Goal: Task Accomplishment & Management: Complete application form

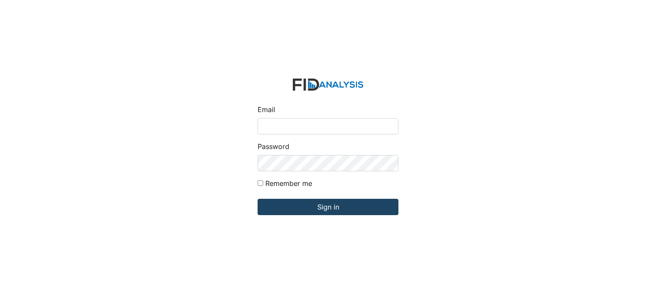
type input "[EMAIL_ADDRESS][DOMAIN_NAME]"
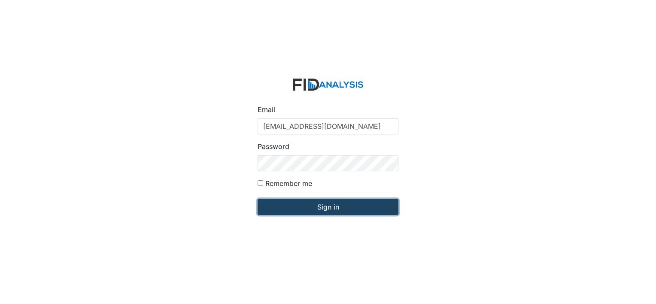
click at [315, 210] on input "Sign in" at bounding box center [328, 207] width 141 height 16
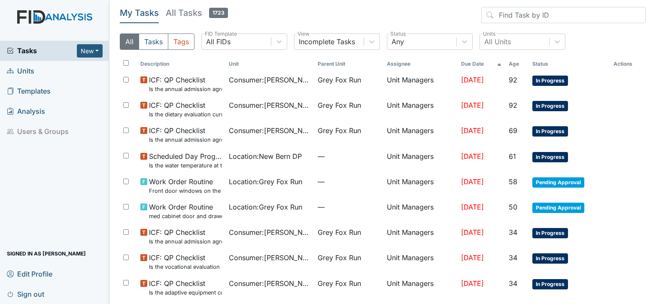
click at [29, 73] on span "Units" at bounding box center [20, 70] width 27 height 13
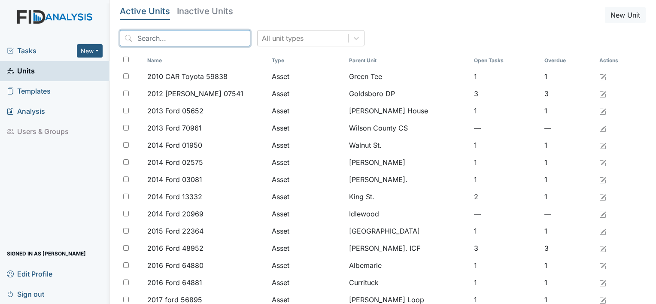
click at [150, 41] on input "search" at bounding box center [185, 38] width 131 height 16
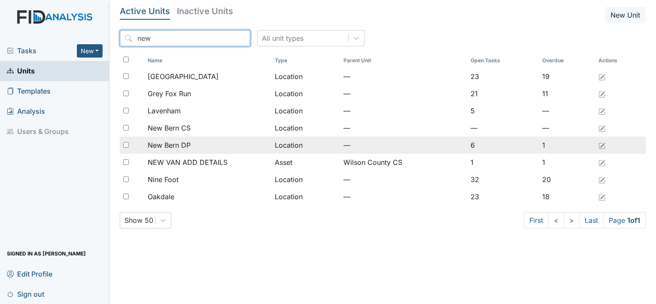
type input "new"
click at [185, 144] on span "New Bern DP" at bounding box center [169, 145] width 43 height 10
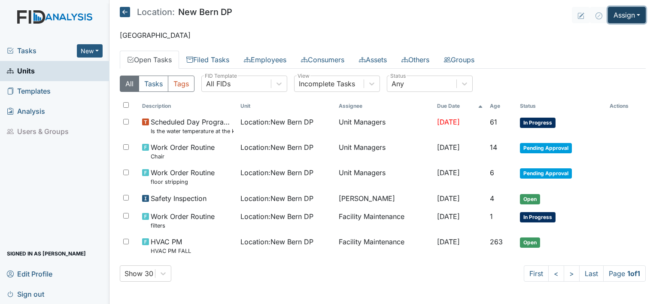
click at [640, 12] on button "Assign" at bounding box center [627, 15] width 38 height 16
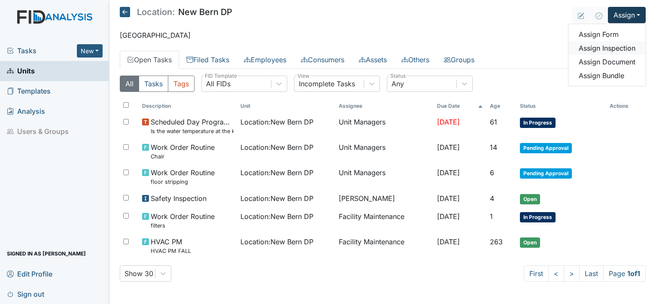
click at [626, 48] on link "Assign Inspection" at bounding box center [607, 48] width 77 height 14
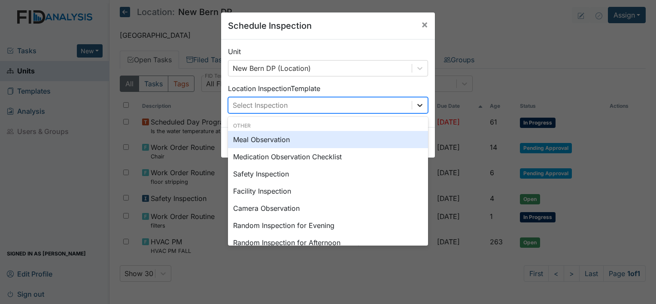
click at [416, 103] on icon at bounding box center [420, 105] width 9 height 9
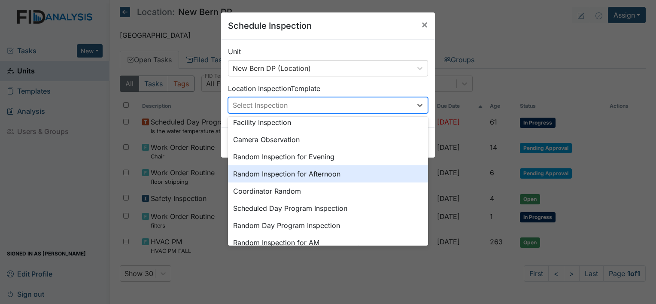
scroll to position [86, 0]
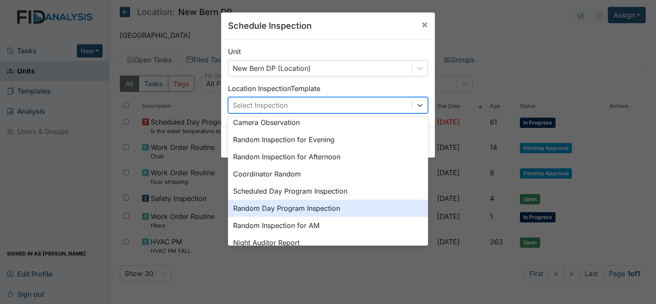
click at [330, 209] on div "Random Day Program Inspection" at bounding box center [328, 208] width 200 height 17
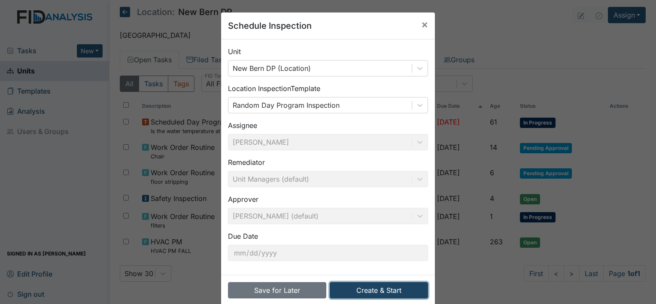
click at [360, 289] on button "Create & Start" at bounding box center [379, 290] width 98 height 16
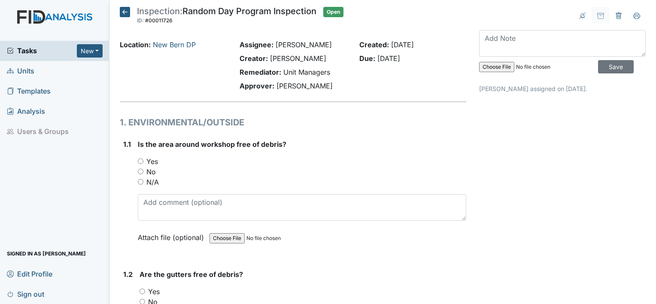
click at [139, 161] on input "Yes" at bounding box center [141, 161] width 6 height 6
radio input "true"
click at [143, 290] on input "Yes" at bounding box center [143, 292] width 6 height 6
radio input "true"
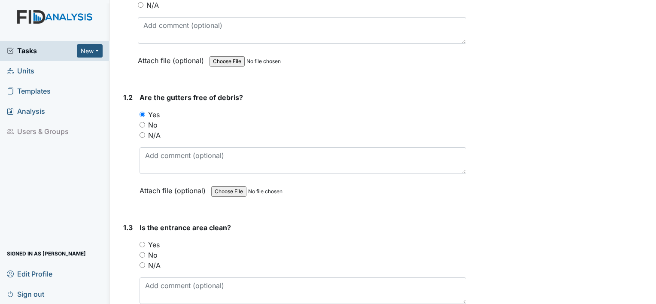
scroll to position [223, 0]
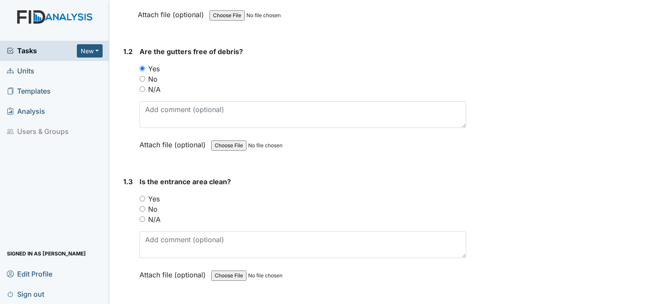
click at [144, 196] on input "Yes" at bounding box center [143, 199] width 6 height 6
radio input "true"
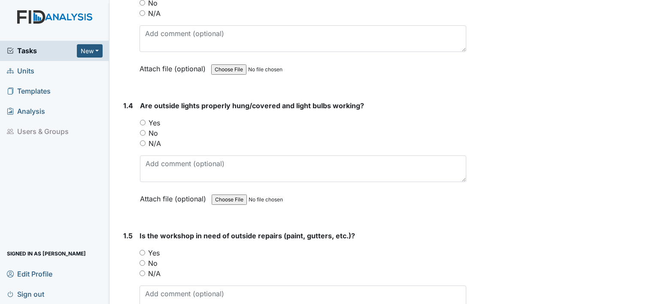
scroll to position [440, 0]
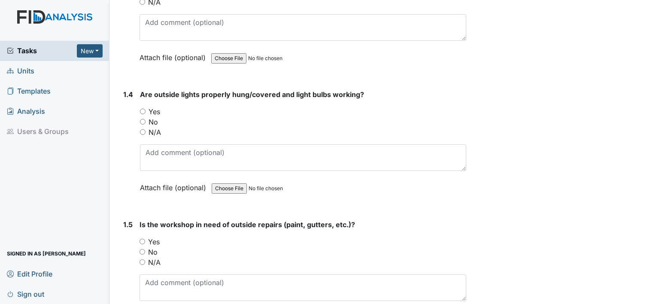
click at [140, 109] on input "Yes" at bounding box center [143, 112] width 6 height 6
radio input "true"
click at [143, 249] on input "No" at bounding box center [143, 252] width 6 height 6
radio input "true"
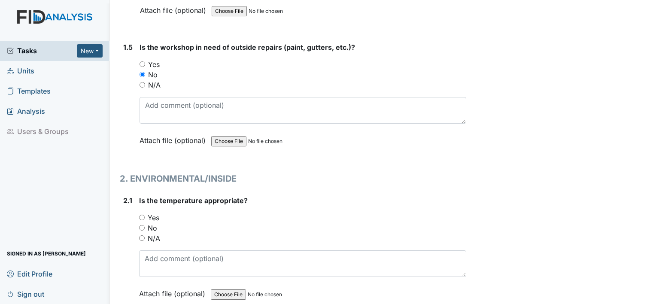
scroll to position [669, 0]
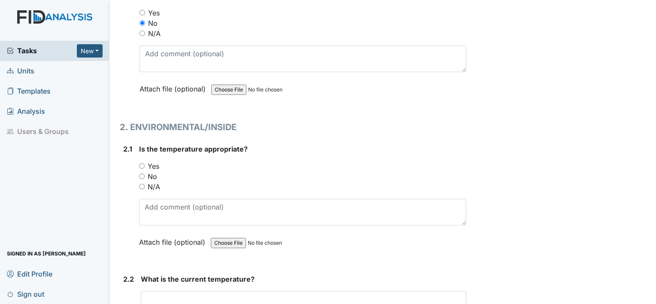
click at [142, 163] on input "Yes" at bounding box center [142, 166] width 6 height 6
radio input "true"
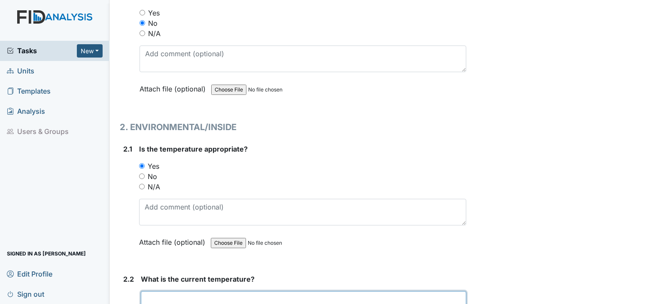
click at [194, 296] on input "text" at bounding box center [304, 299] width 326 height 16
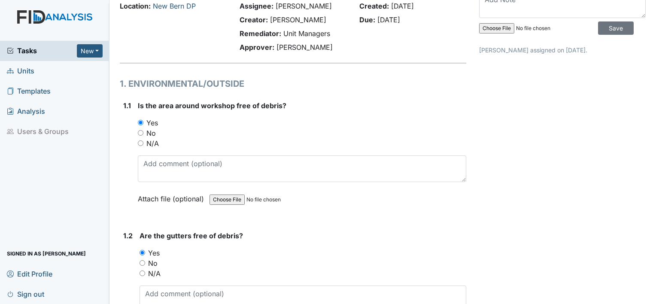
scroll to position [0, 0]
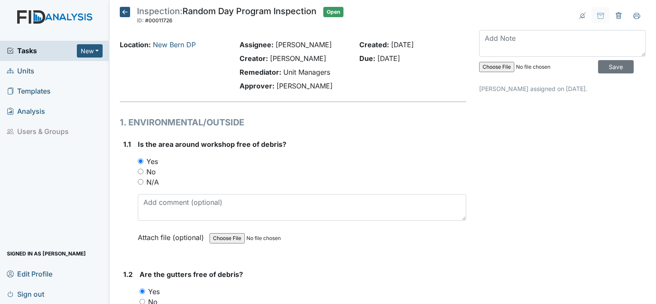
type input "73"
click at [607, 66] on input "Save" at bounding box center [616, 66] width 36 height 13
click at [127, 10] on icon at bounding box center [125, 12] width 10 height 10
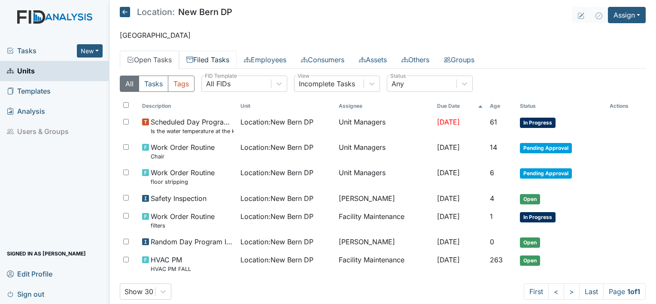
click at [208, 60] on link "Filed Tasks" at bounding box center [208, 60] width 58 height 18
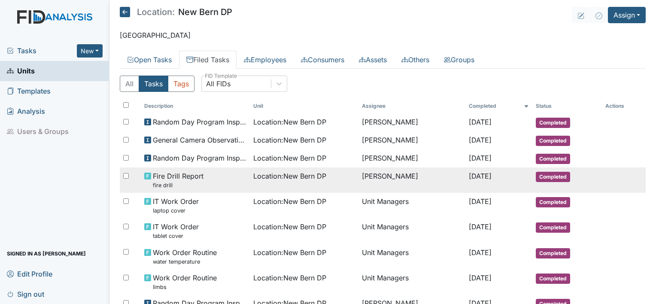
click at [171, 179] on span "Fire Drill Report fire drill" at bounding box center [178, 180] width 51 height 18
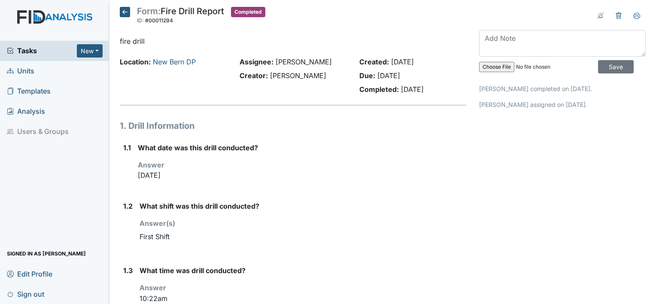
click at [124, 12] on icon at bounding box center [125, 12] width 10 height 10
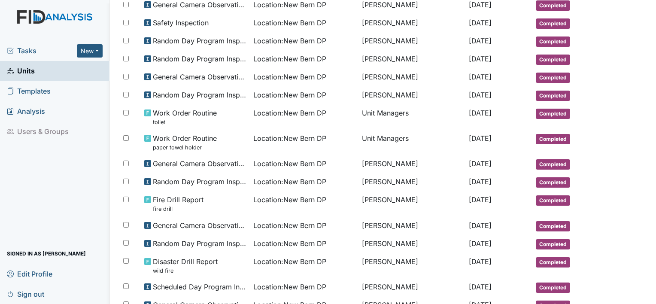
scroll to position [320, 0]
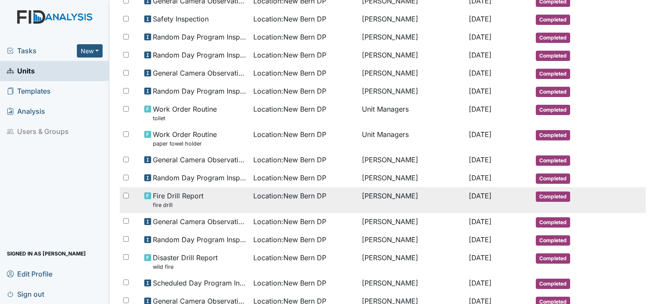
click at [167, 201] on small "fire drill" at bounding box center [178, 205] width 51 height 8
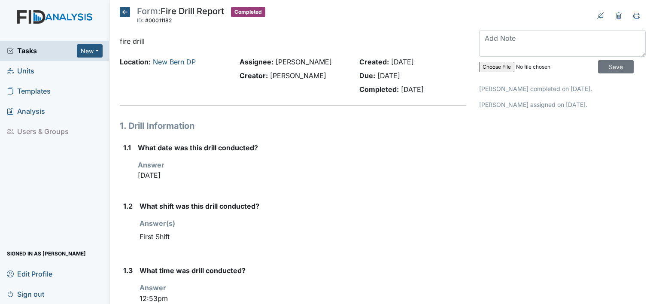
click at [125, 9] on icon at bounding box center [125, 12] width 10 height 10
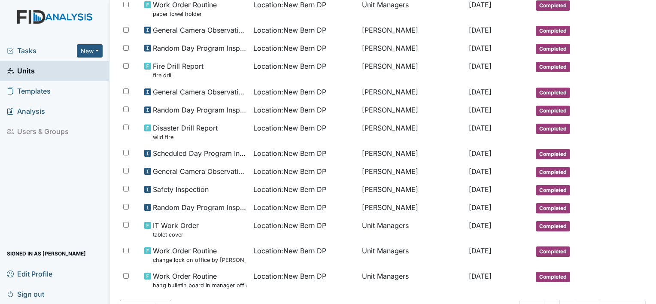
scroll to position [476, 0]
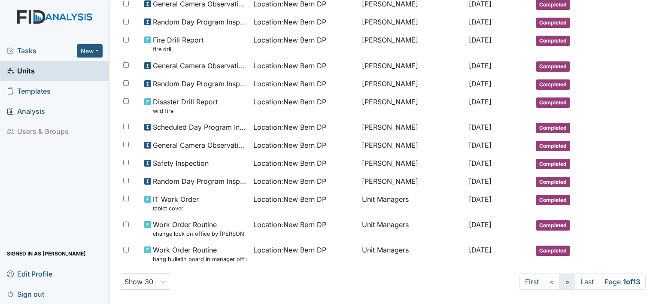
click at [561, 278] on link ">" at bounding box center [568, 282] width 16 height 16
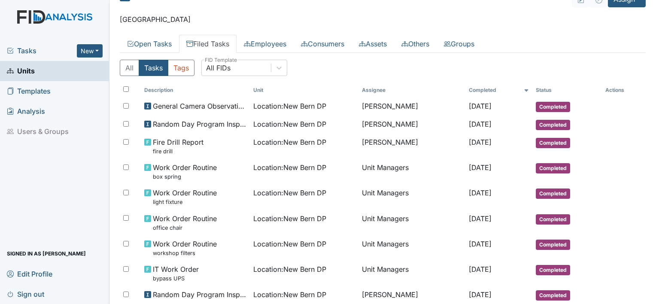
scroll to position [18, 0]
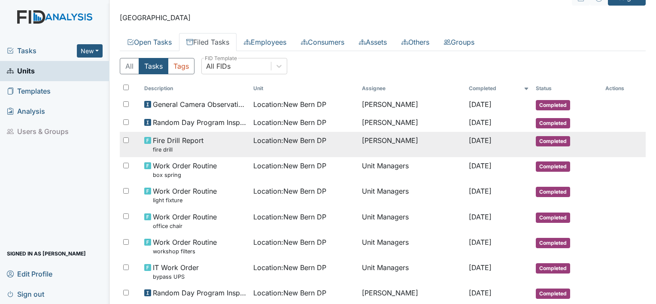
click at [180, 137] on span "Fire Drill Report fire drill" at bounding box center [178, 144] width 51 height 18
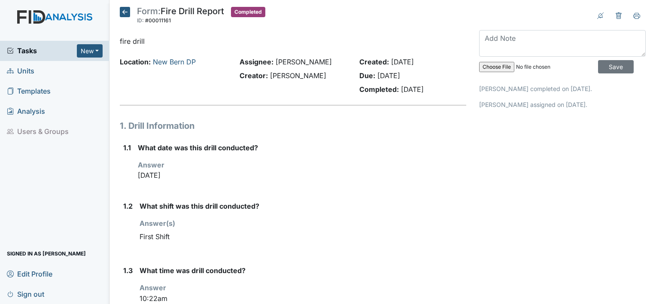
click at [123, 8] on icon at bounding box center [125, 12] width 10 height 10
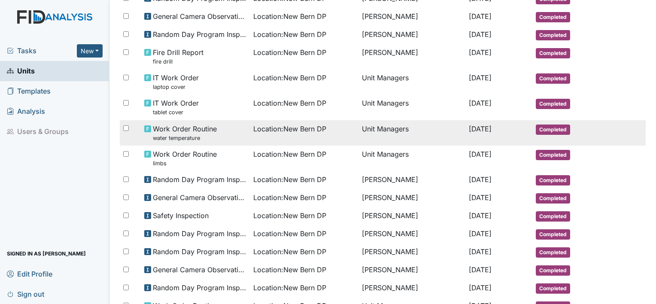
scroll to position [125, 0]
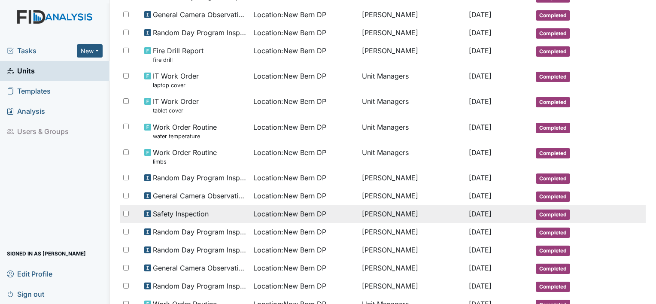
click at [287, 216] on span "Location : [GEOGRAPHIC_DATA] DP" at bounding box center [289, 214] width 73 height 10
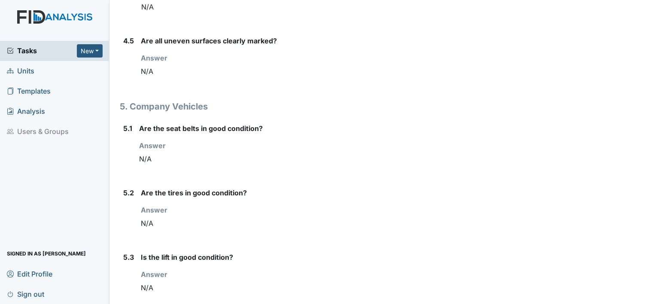
scroll to position [3175, 0]
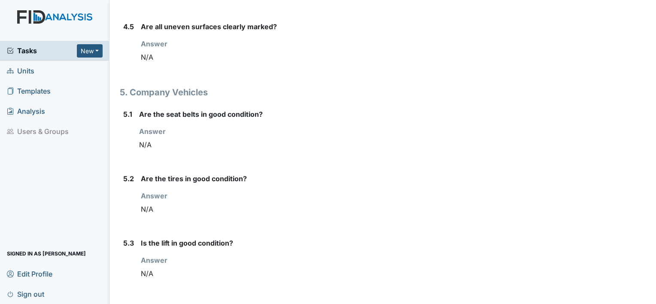
click at [31, 292] on span "Sign out" at bounding box center [25, 293] width 37 height 13
